Goal: Information Seeking & Learning: Learn about a topic

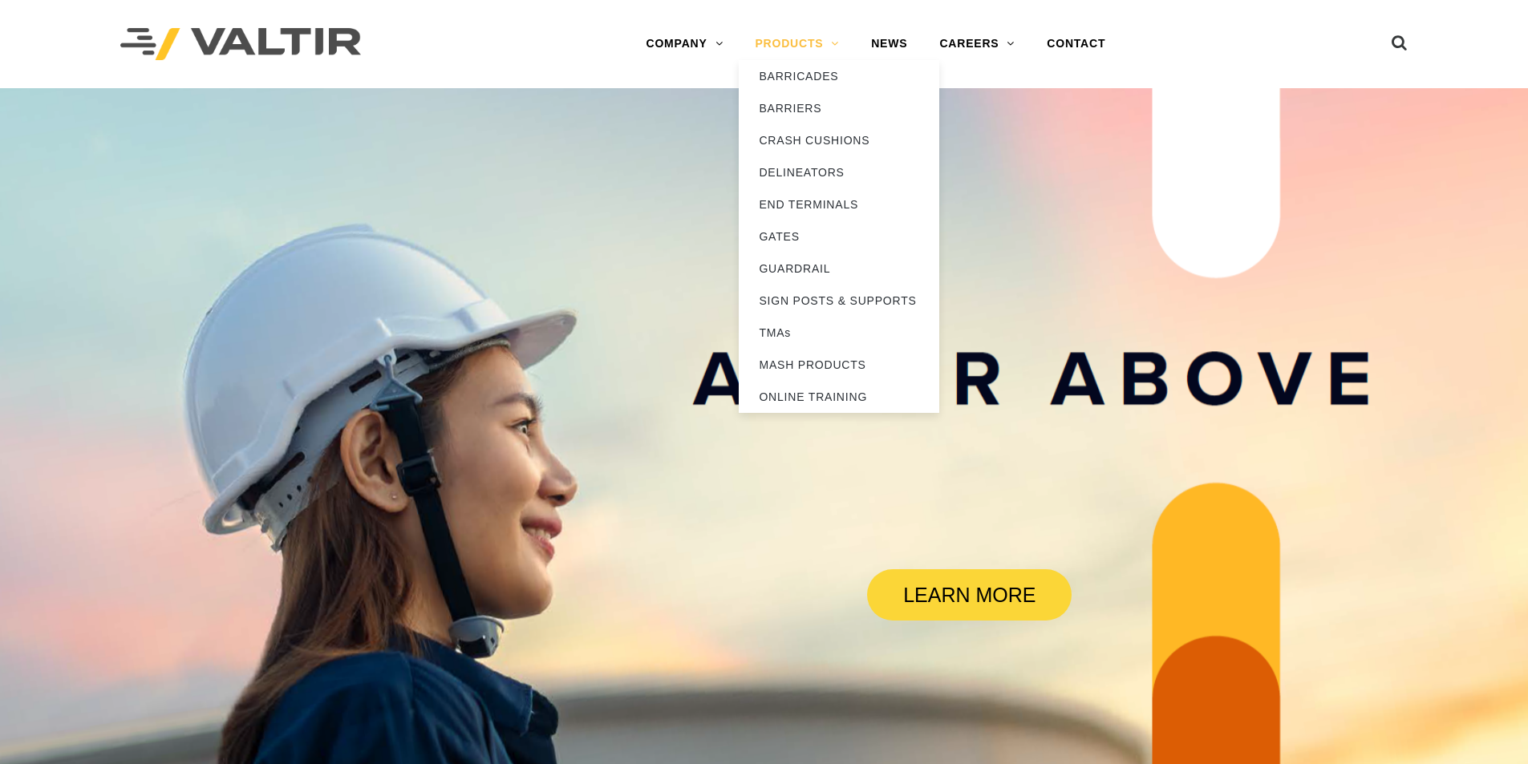
click at [837, 47] on link "PRODUCTS" at bounding box center [797, 44] width 116 height 32
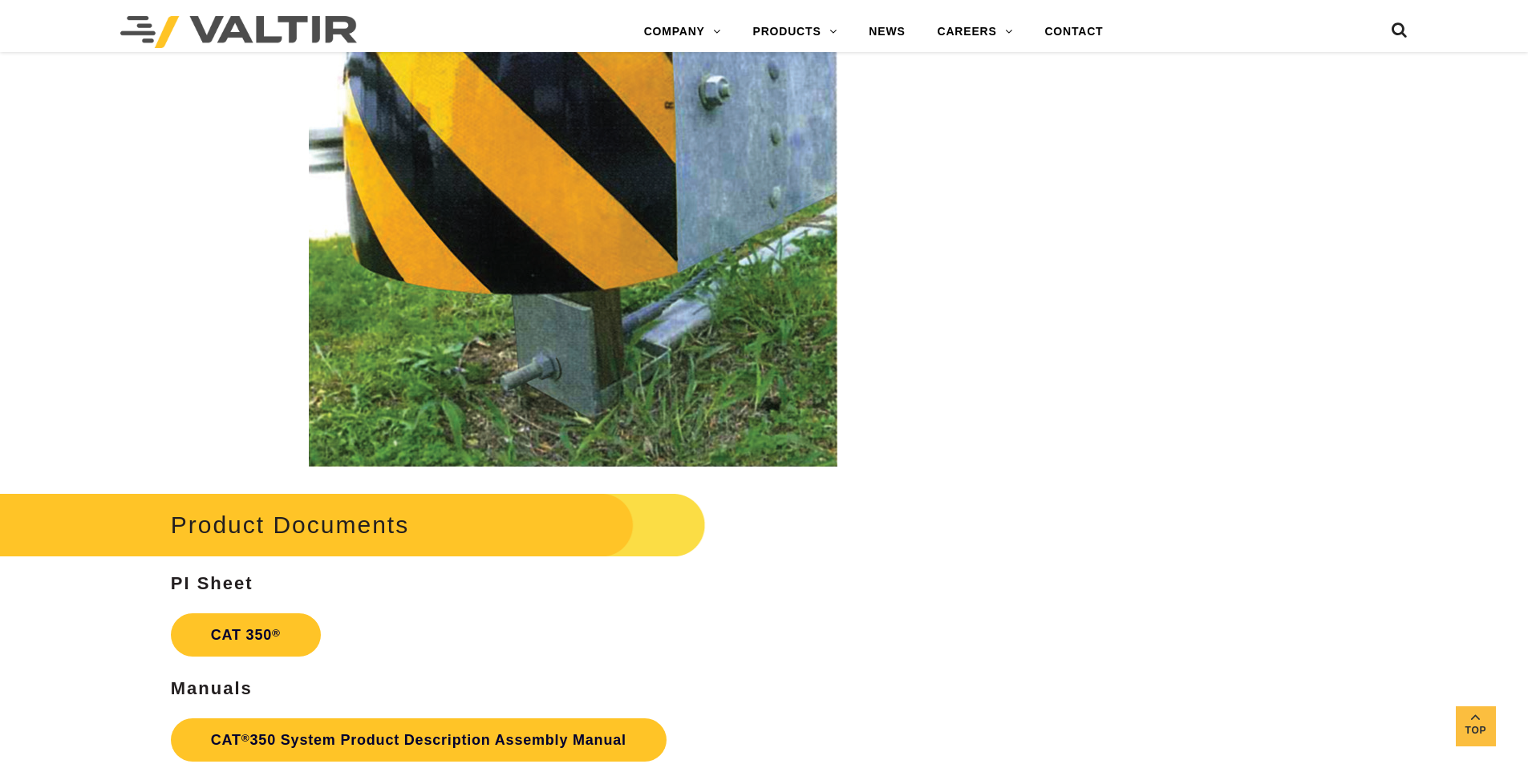
scroll to position [3047, 0]
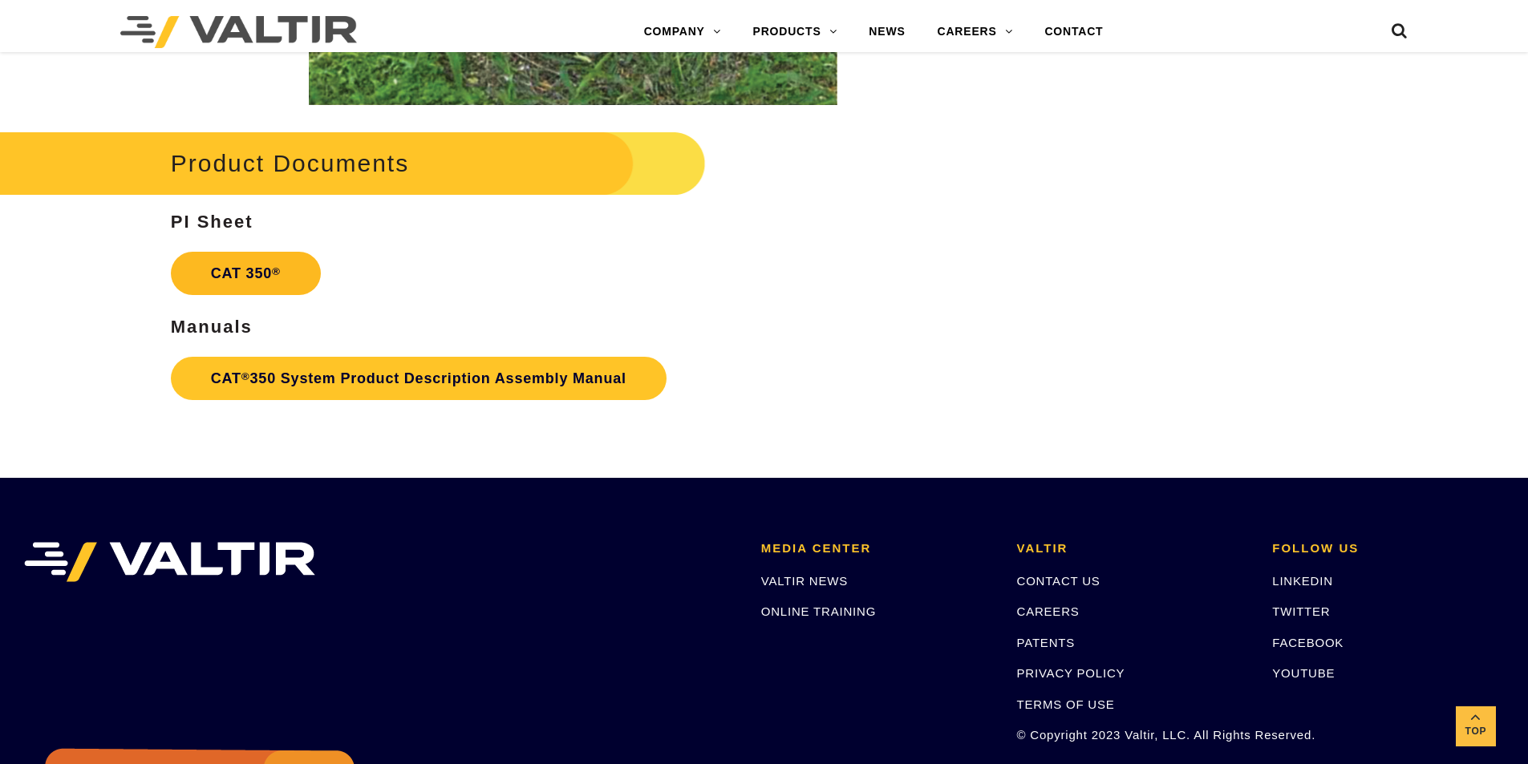
click at [234, 276] on link "CAT 350 ®" at bounding box center [246, 273] width 150 height 43
